Goal: Transaction & Acquisition: Purchase product/service

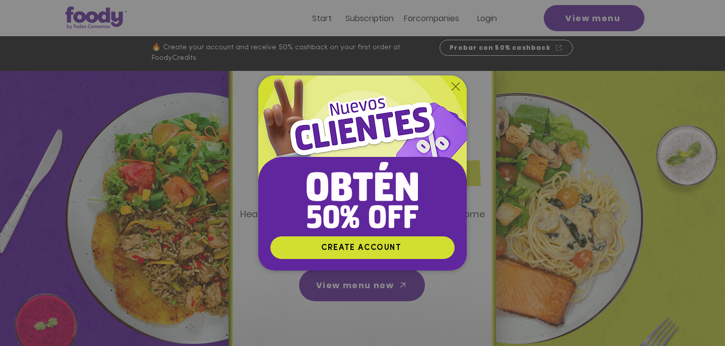
click at [456, 87] on icon "Return to the site" at bounding box center [455, 87] width 8 height 8
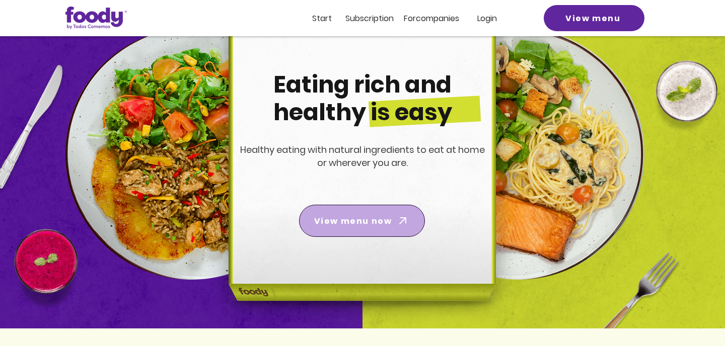
click at [387, 224] on font "View menu now" at bounding box center [353, 221] width 78 height 12
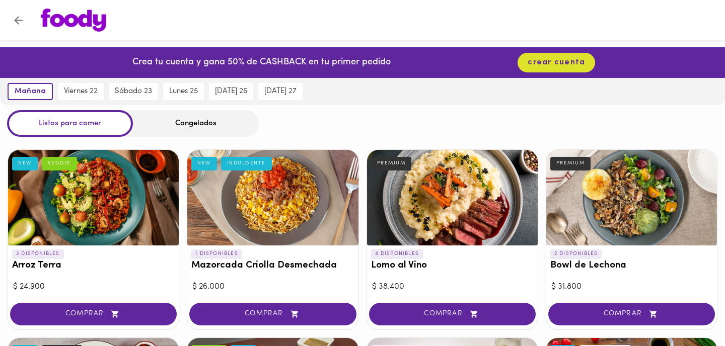
click at [318, 203] on div at bounding box center [272, 198] width 171 height 96
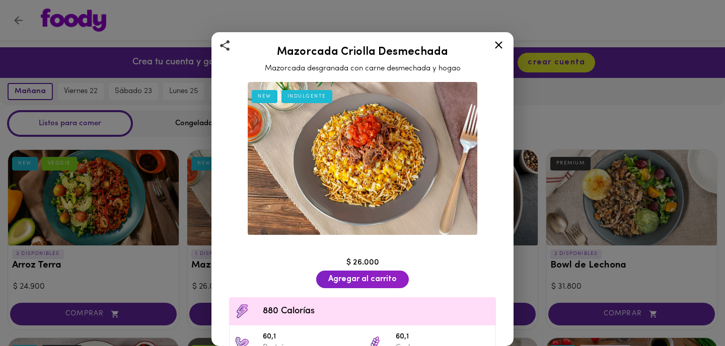
click at [496, 44] on icon at bounding box center [498, 45] width 13 height 13
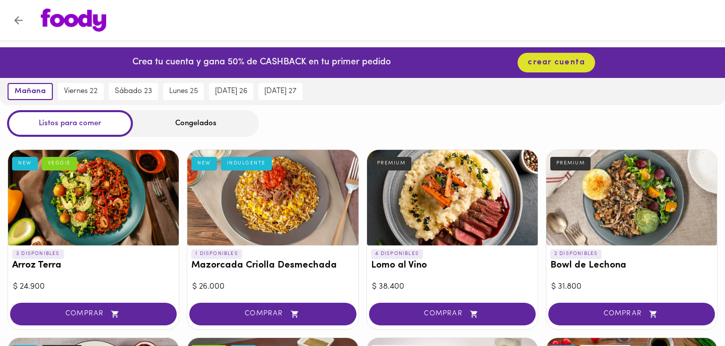
click at [451, 198] on div at bounding box center [452, 198] width 171 height 96
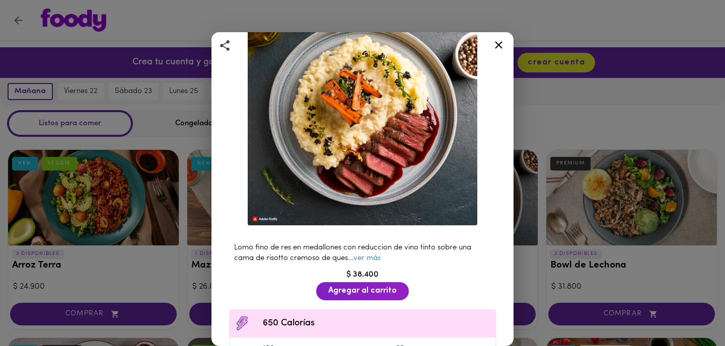
scroll to position [86, 0]
drag, startPoint x: 497, startPoint y: 42, endPoint x: 455, endPoint y: 21, distance: 47.7
click at [455, 21] on div "Lomo al Vino Lomo fino de res sobre una base de risotto PREMIUM Lomo fino de re…" at bounding box center [362, 173] width 725 height 346
click at [501, 43] on icon at bounding box center [498, 45] width 13 height 13
